Goal: Navigation & Orientation: Go to known website

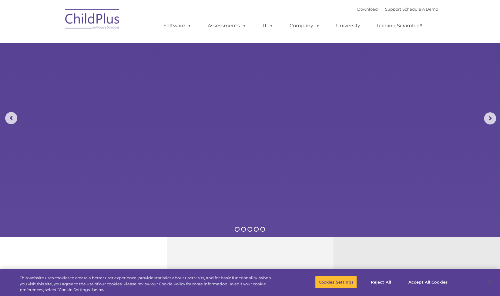
select select "MEDIUM"
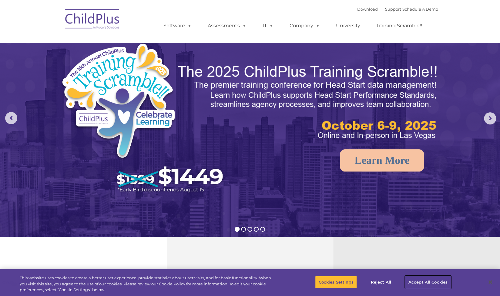
click at [421, 279] on button "Accept All Cookies" at bounding box center [428, 282] width 46 height 13
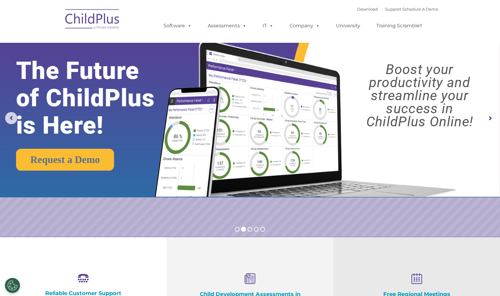
click at [107, 19] on img at bounding box center [92, 20] width 61 height 30
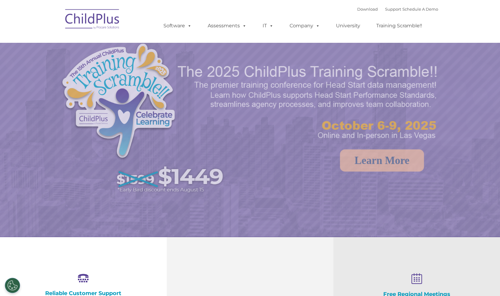
select select "MEDIUM"
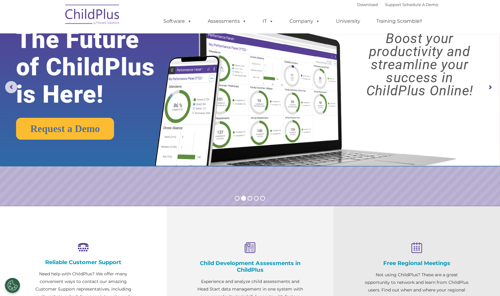
scroll to position [31, 0]
